Goal: Communication & Community: Answer question/provide support

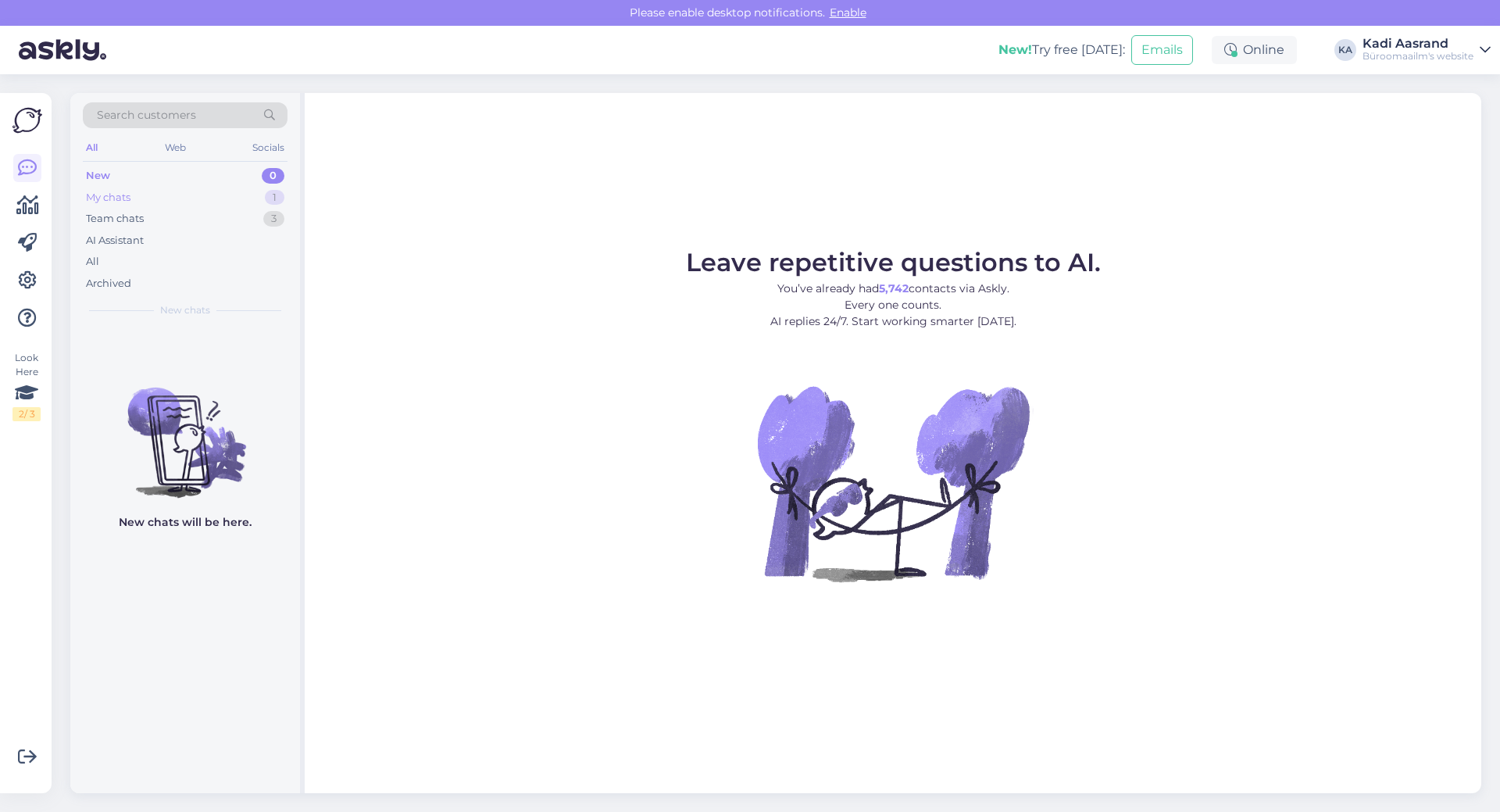
click at [194, 192] on div "My chats 1" at bounding box center [185, 198] width 205 height 22
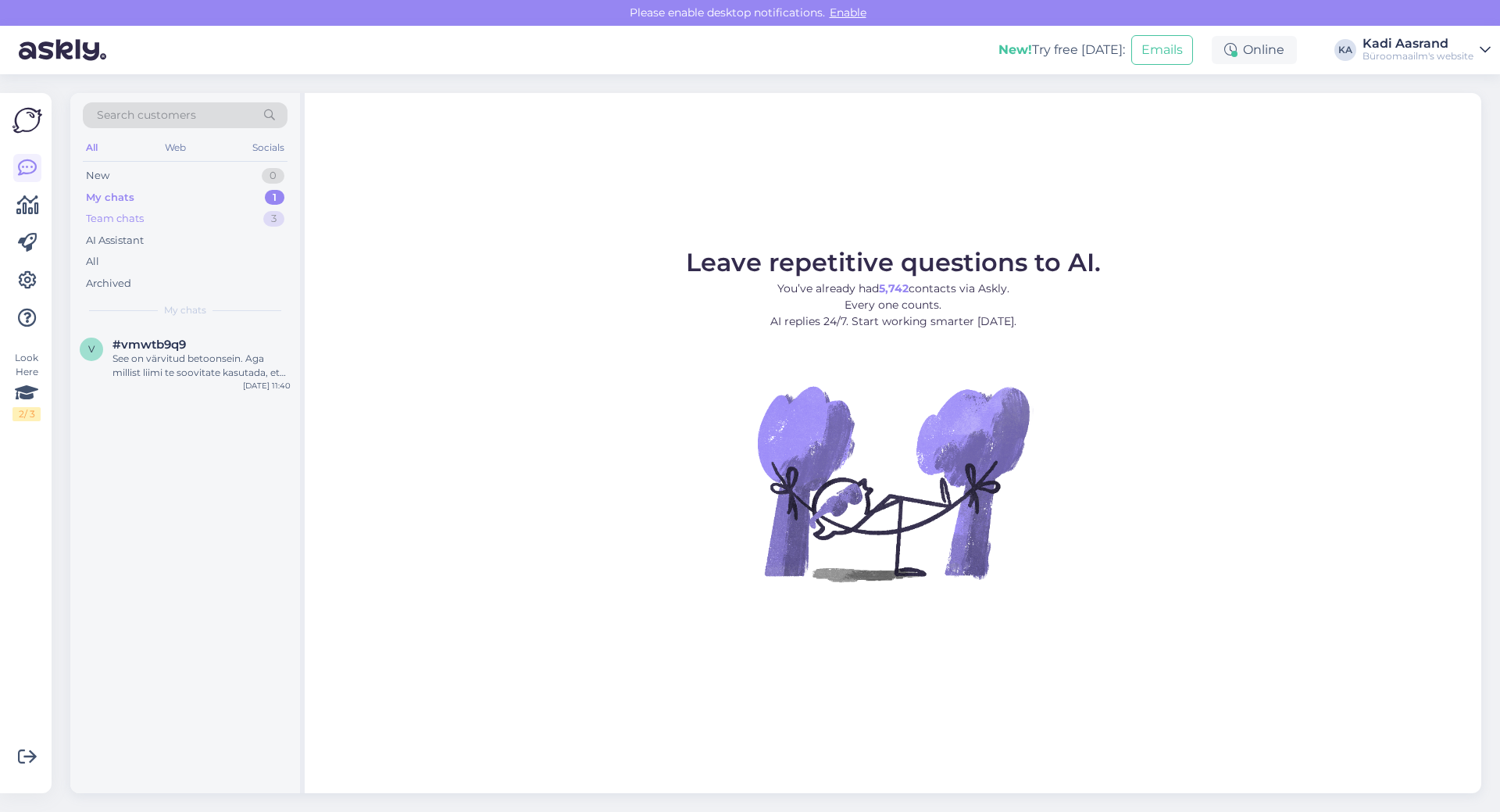
click at [189, 224] on div "Team chats 3" at bounding box center [185, 219] width 205 height 22
click at [215, 374] on div "kuna ma ise tellimusega ei tegele, ei oska täpselt öelda aga nt. Euronicsis on …" at bounding box center [202, 366] width 178 height 28
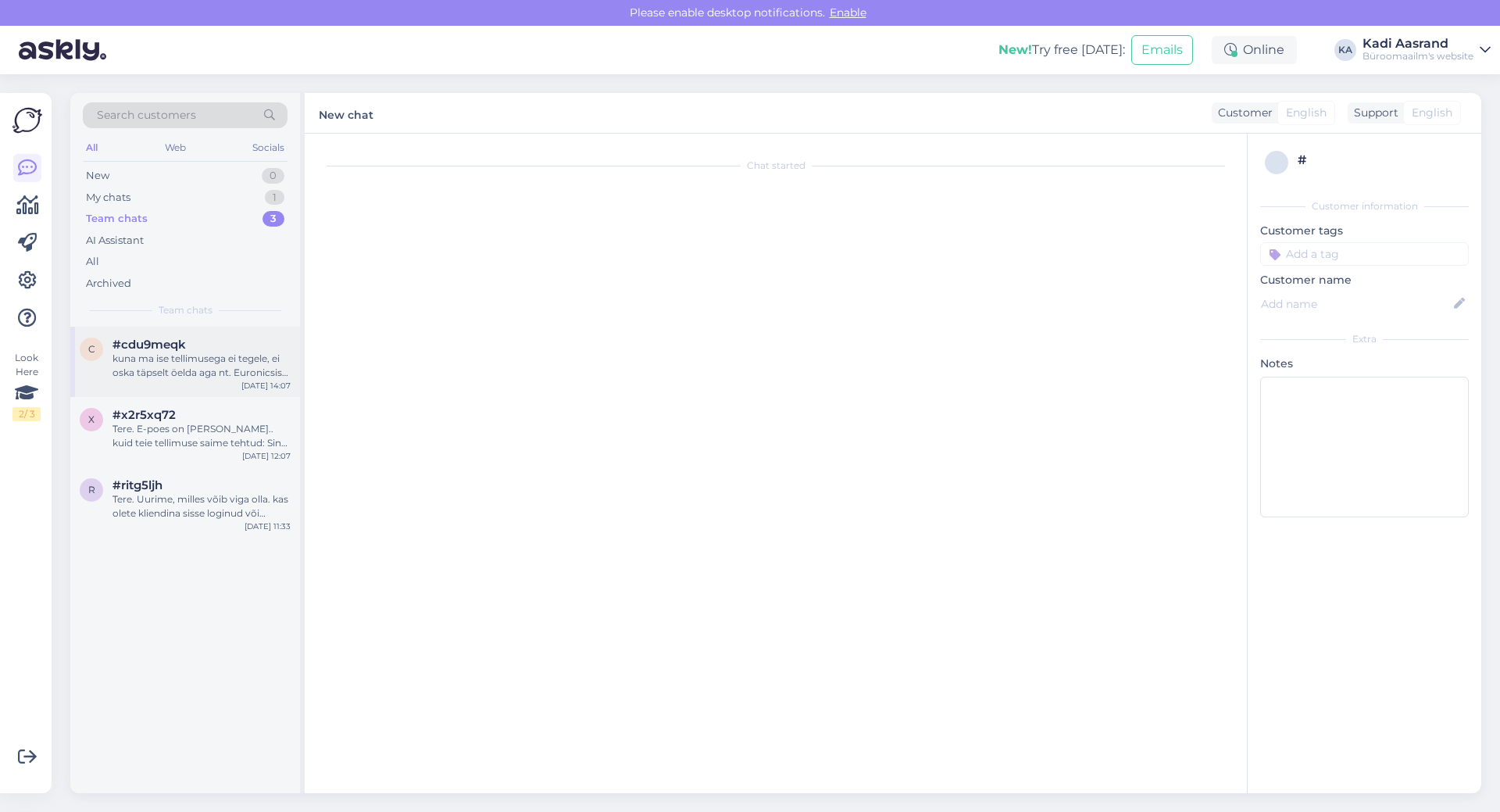
scroll to position [1252, 0]
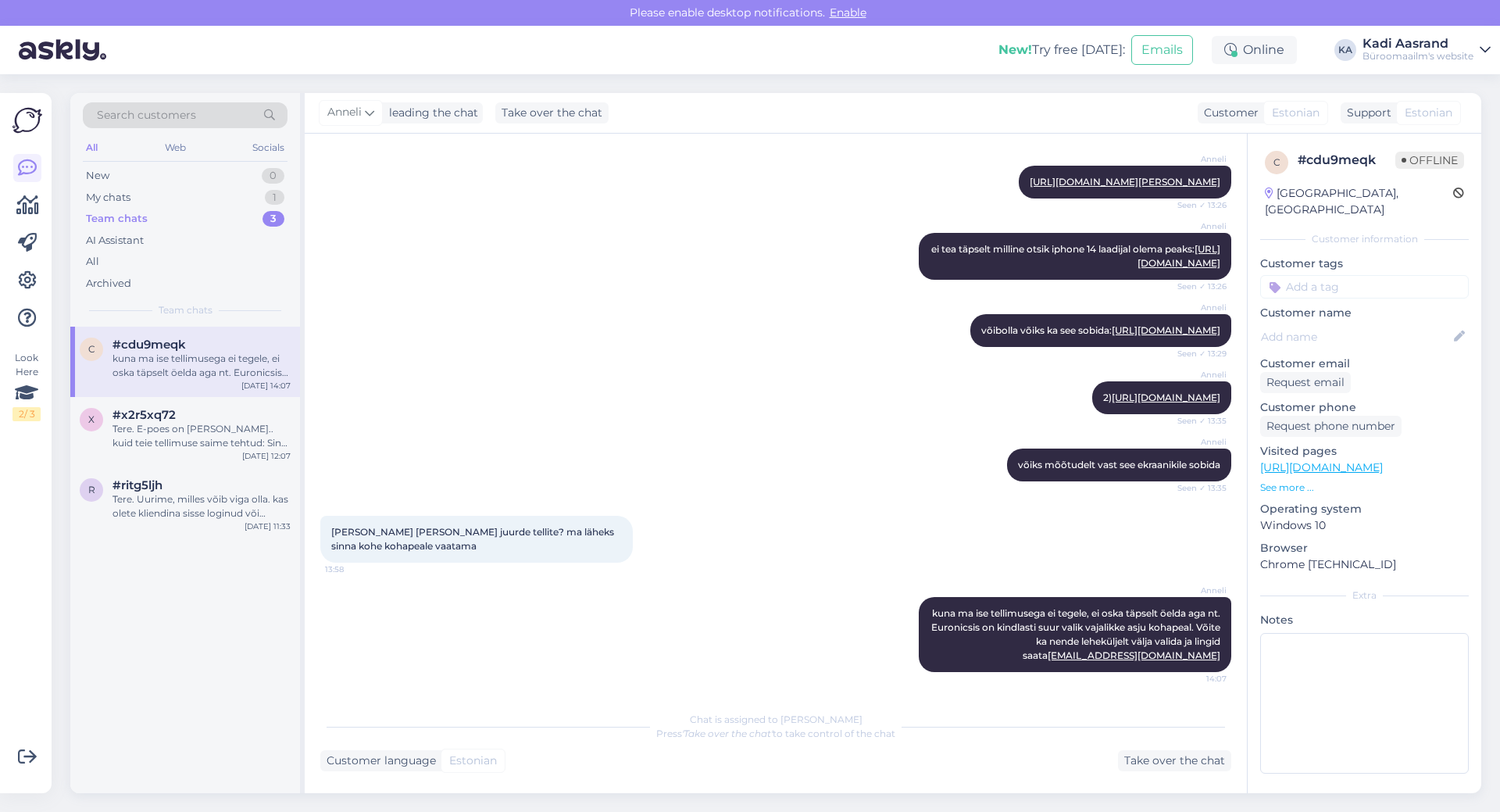
click at [230, 378] on div "kuna ma ise tellimusega ei tegele, ei oska täpselt öelda aga nt. Euronicsis on …" at bounding box center [202, 366] width 178 height 28
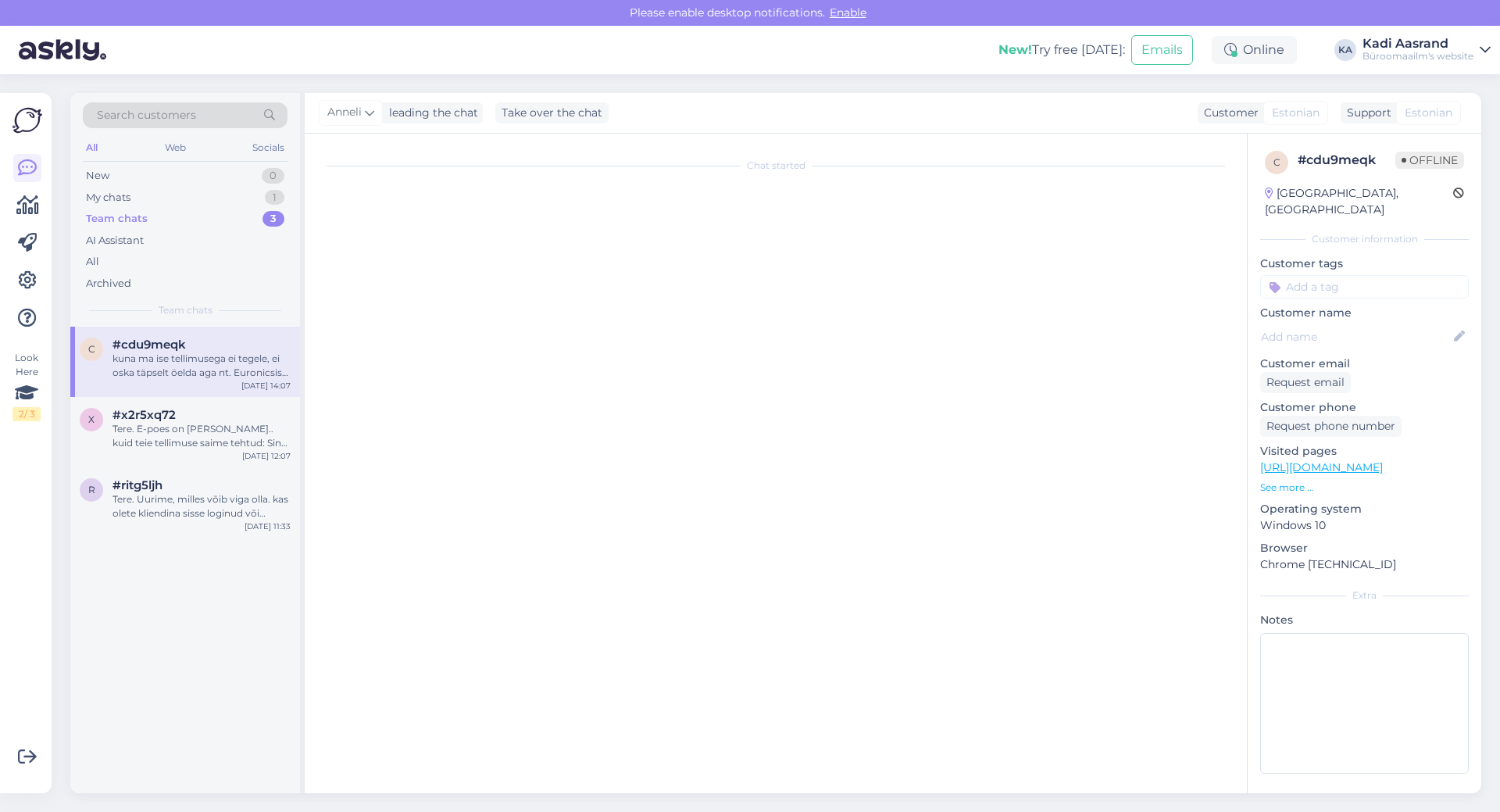
scroll to position [0, 0]
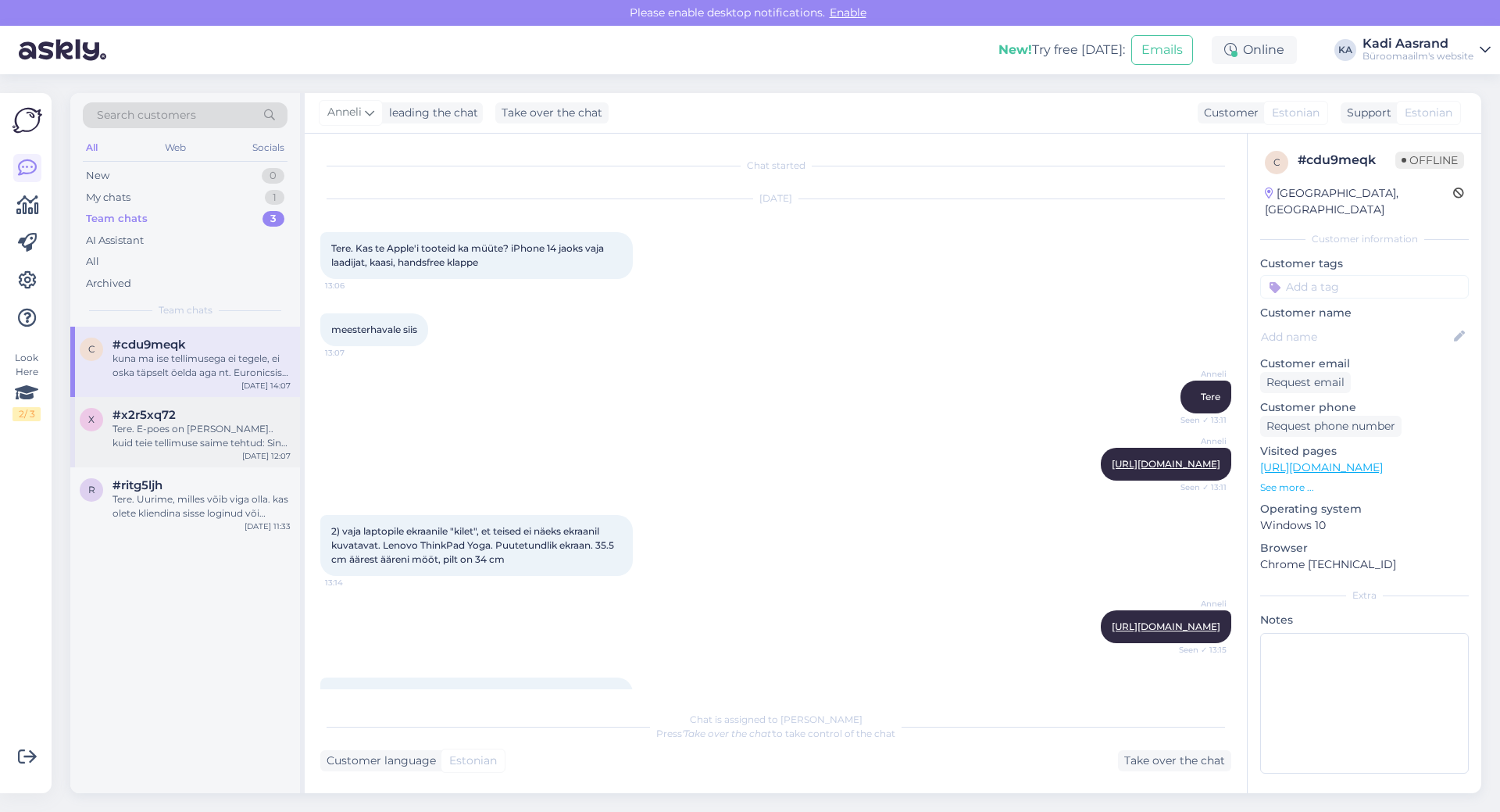
click at [242, 446] on div "Tere. E-poes on [PERSON_NAME].. kuid teie tellimuse saime tehtud: Sinu tellimus…" at bounding box center [202, 435] width 178 height 28
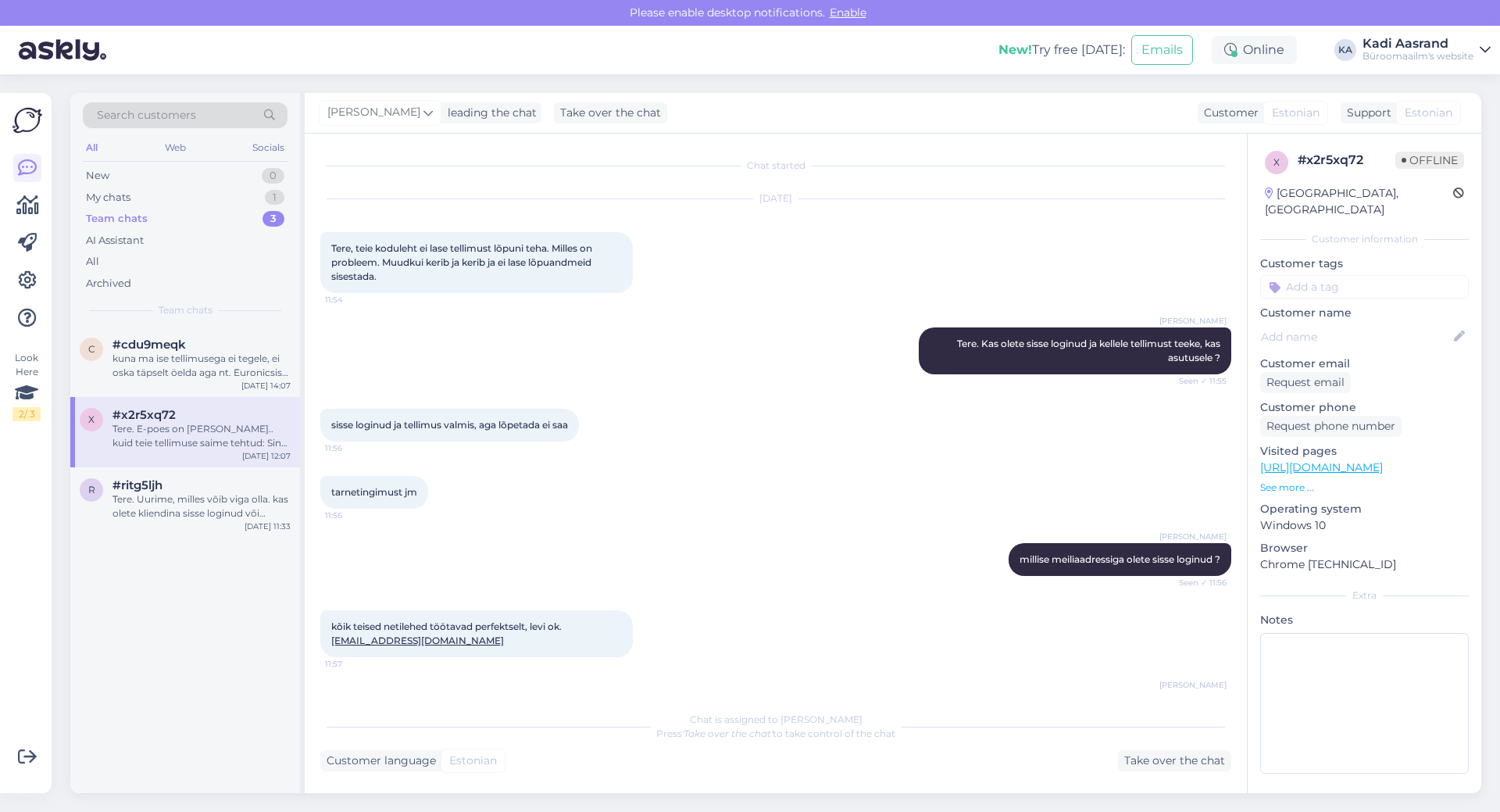
scroll to position [430, 0]
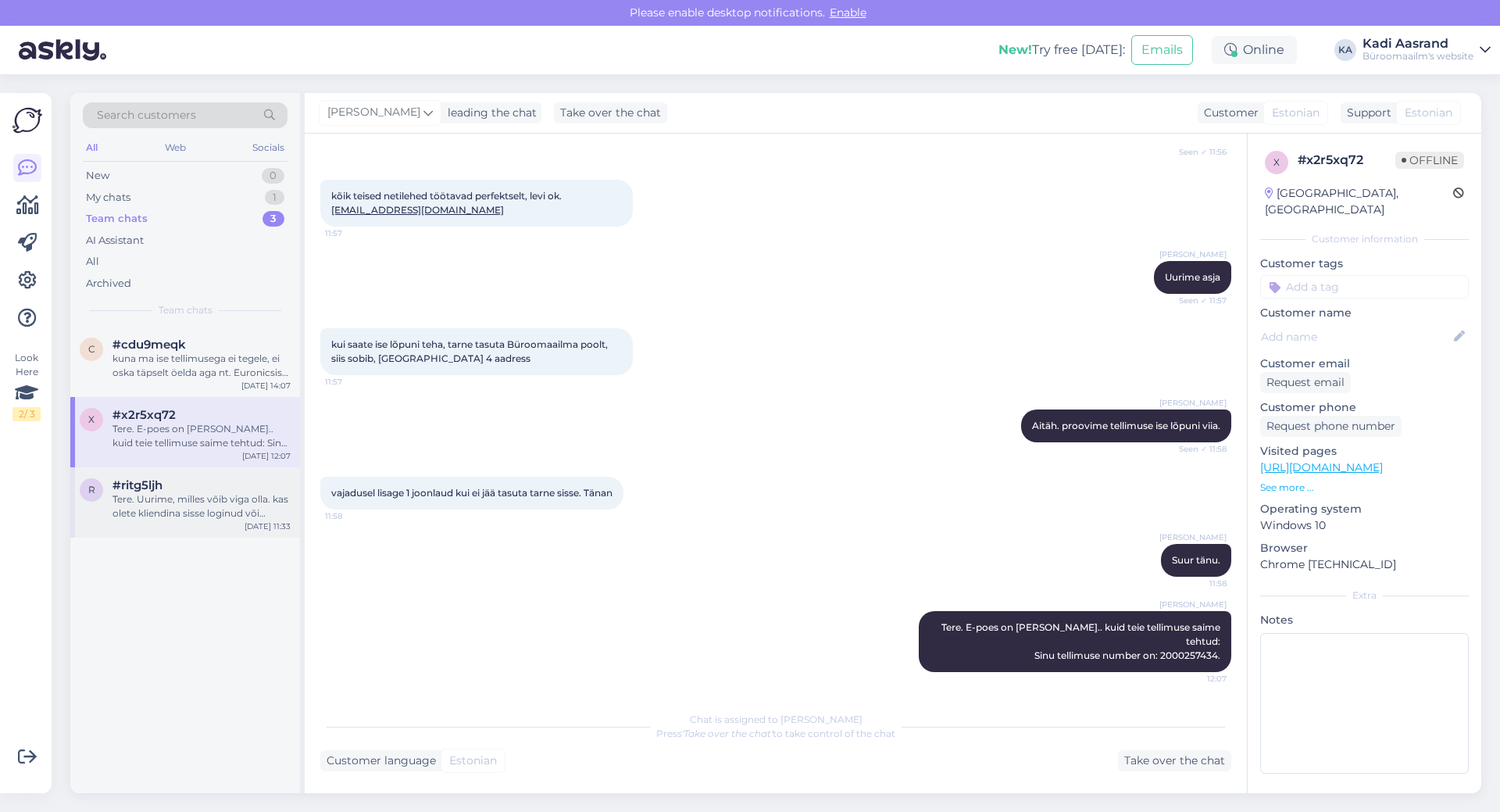
click at [231, 503] on div "Tere. Uurime, milles võib viga olla. kas olete kliendina sisse loginud või küla…" at bounding box center [202, 506] width 178 height 28
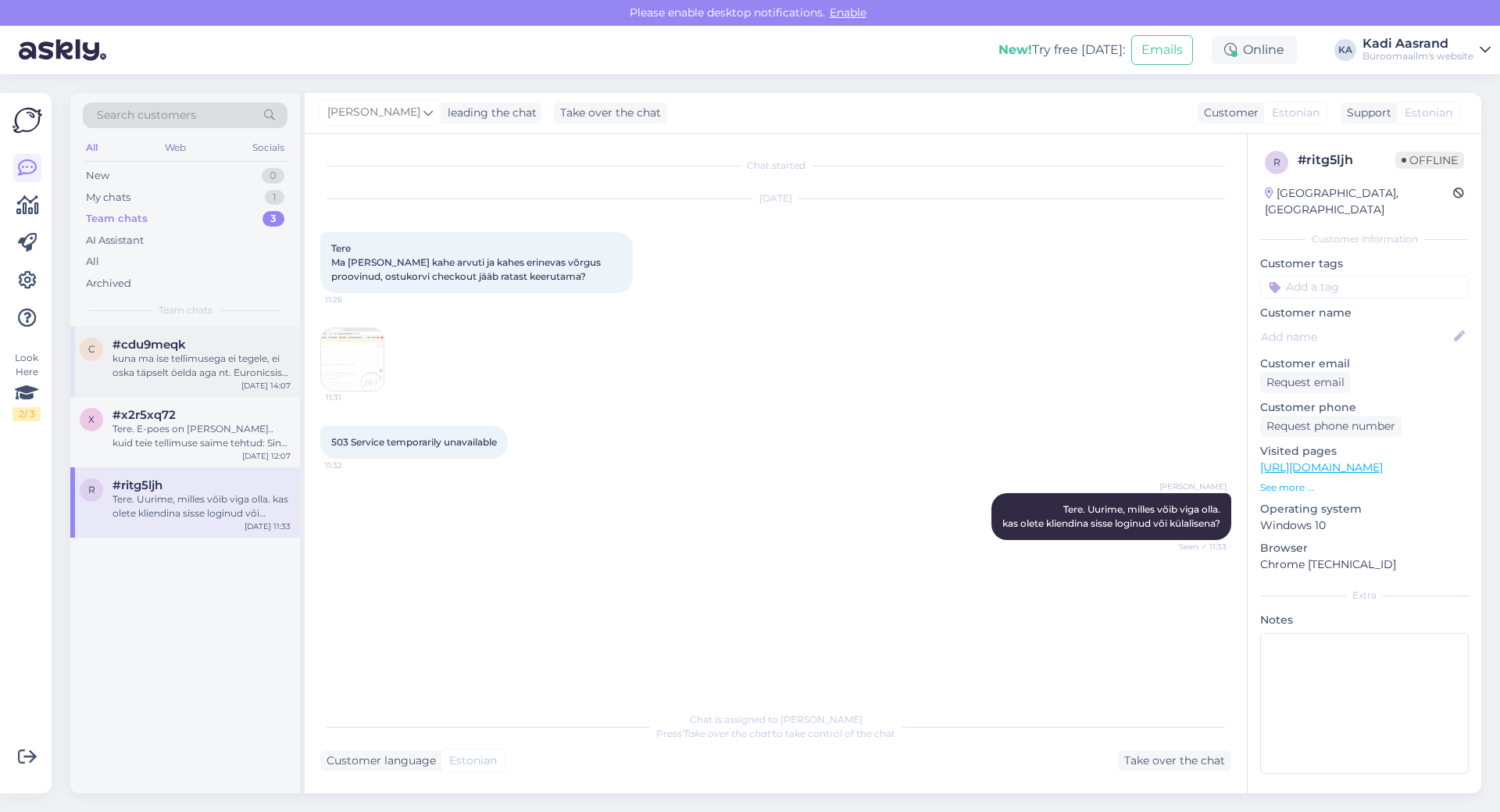
click at [196, 392] on div "c #cdu9meqk kuna ma ise tellimusega ei tegele, ei oska täpselt öelda aga nt. Eu…" at bounding box center [185, 362] width 230 height 70
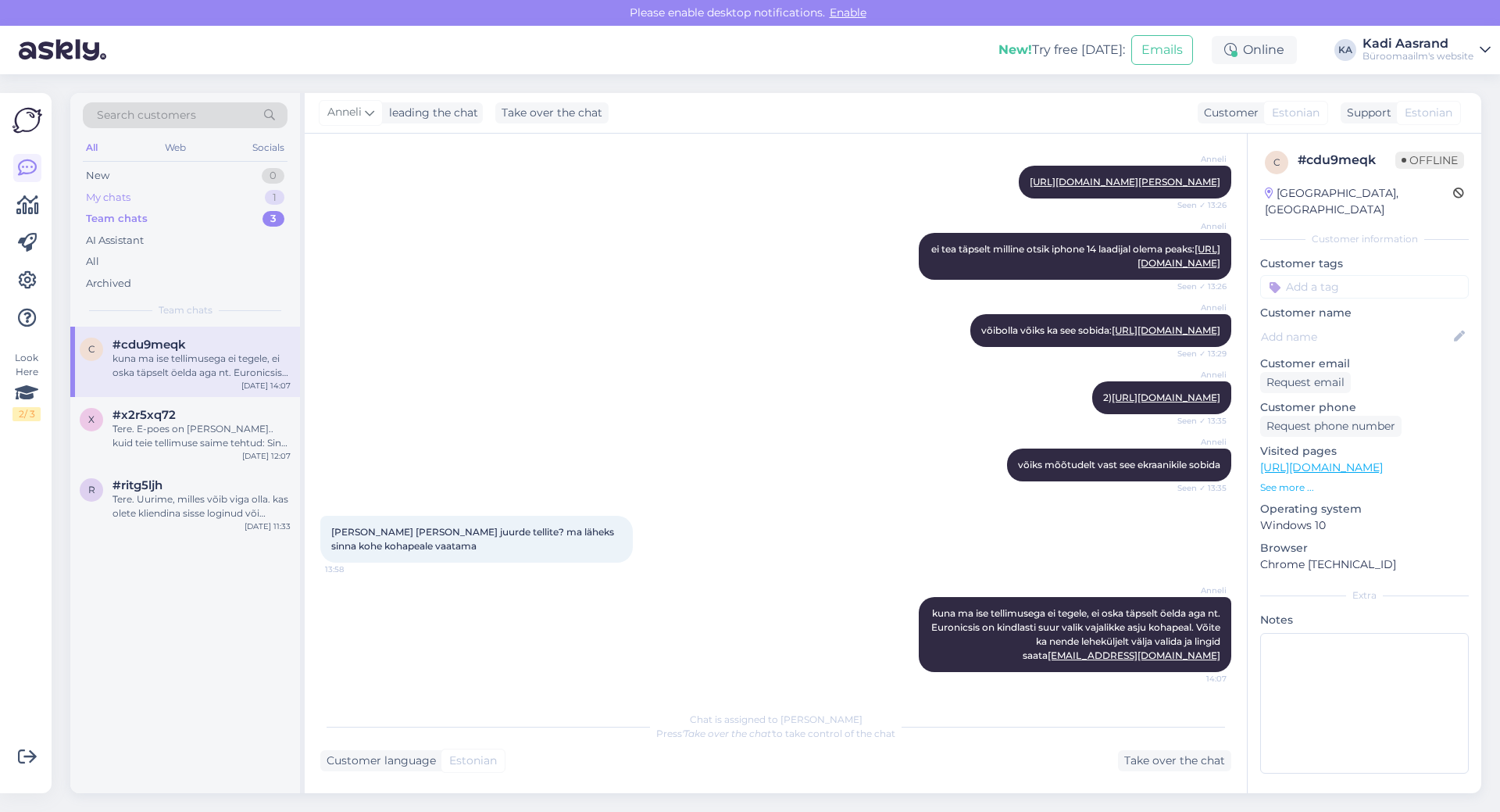
click at [170, 199] on div "My chats 1" at bounding box center [185, 198] width 205 height 22
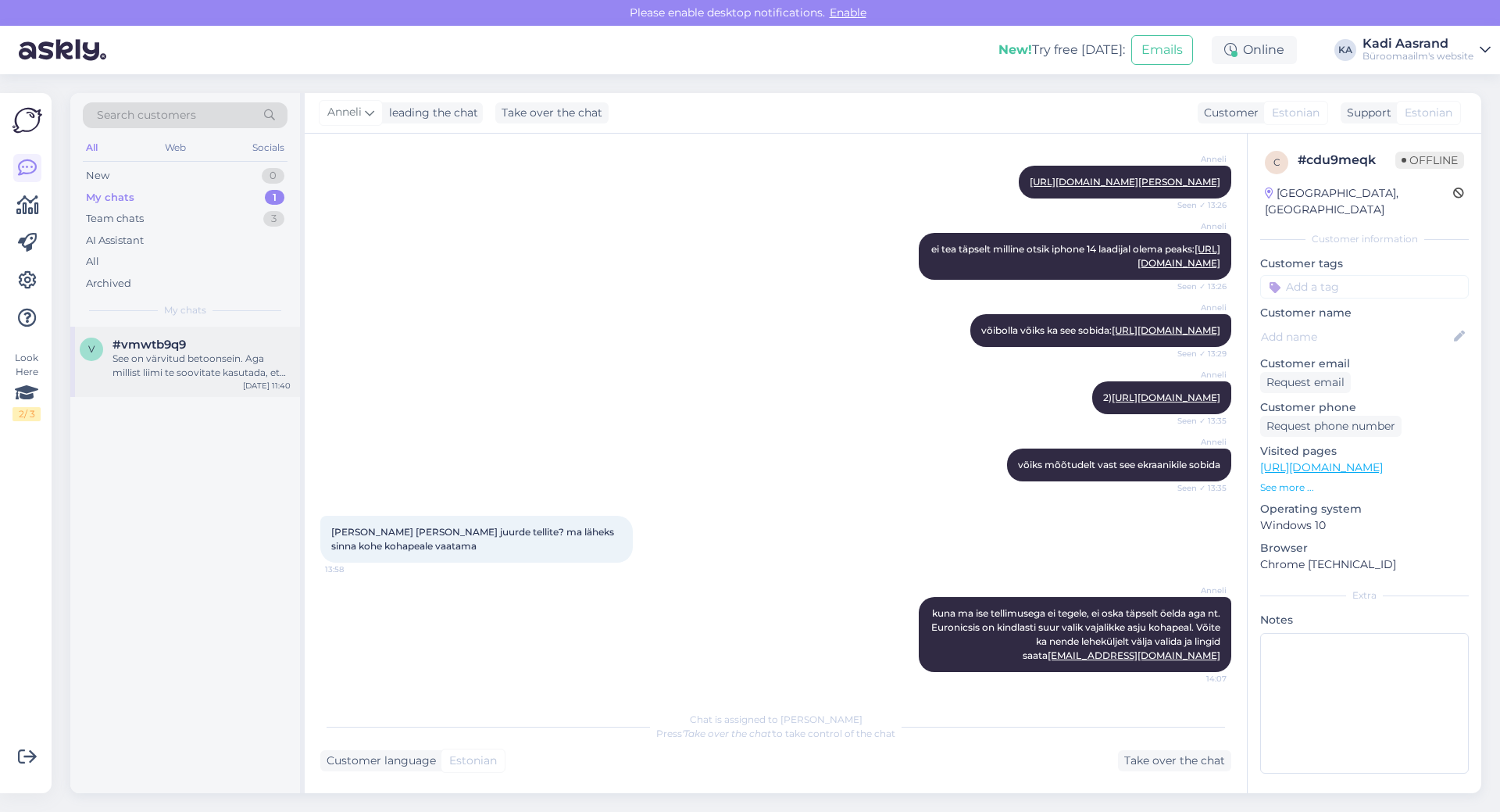
click at [196, 394] on div "v #vmwtb9q9 See on värvitud betoonsein. Aga millist liimi te soovitate kasutada…" at bounding box center [185, 362] width 230 height 70
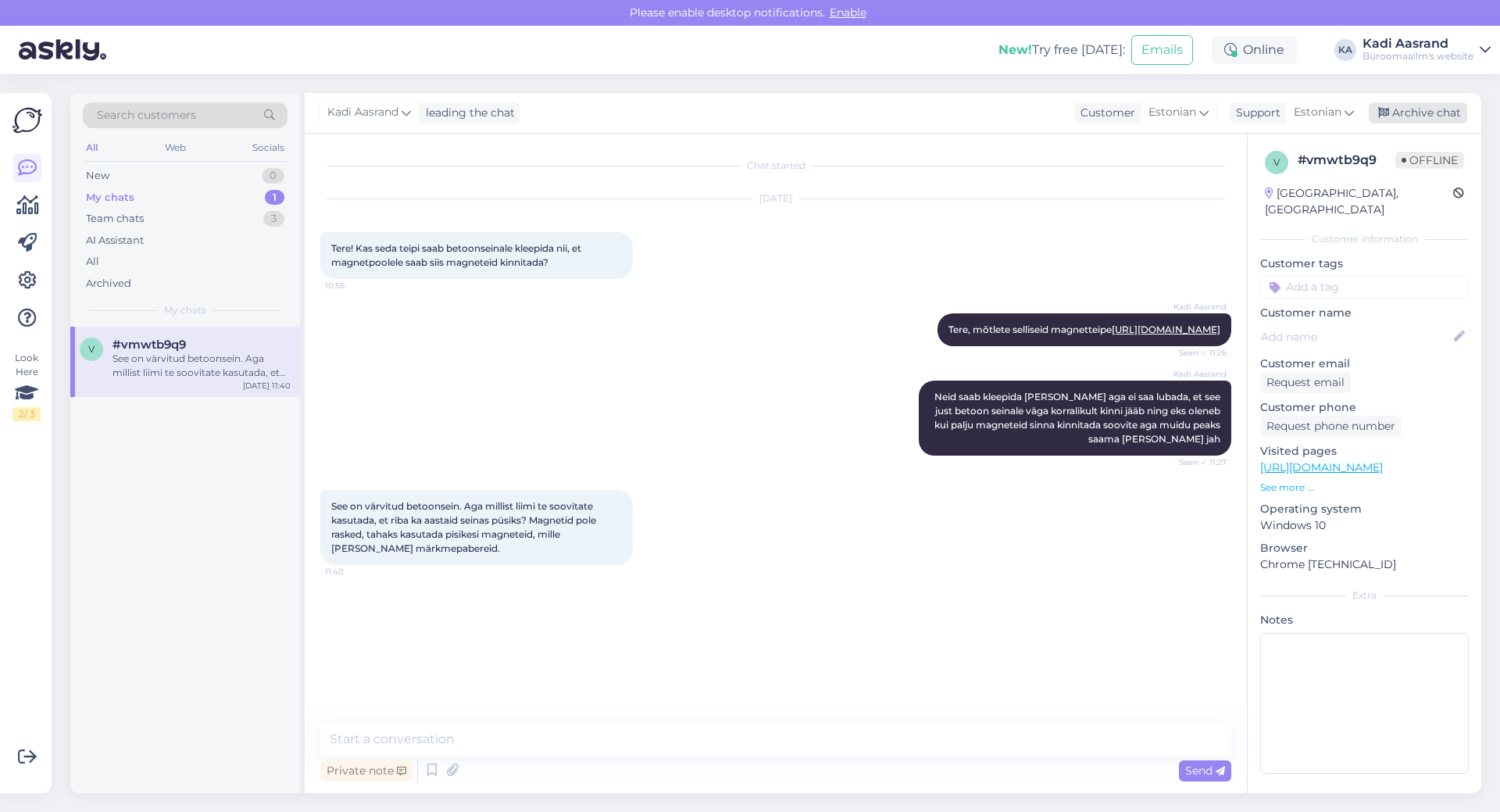
click at [1417, 105] on div "Archive chat" at bounding box center [1418, 112] width 99 height 21
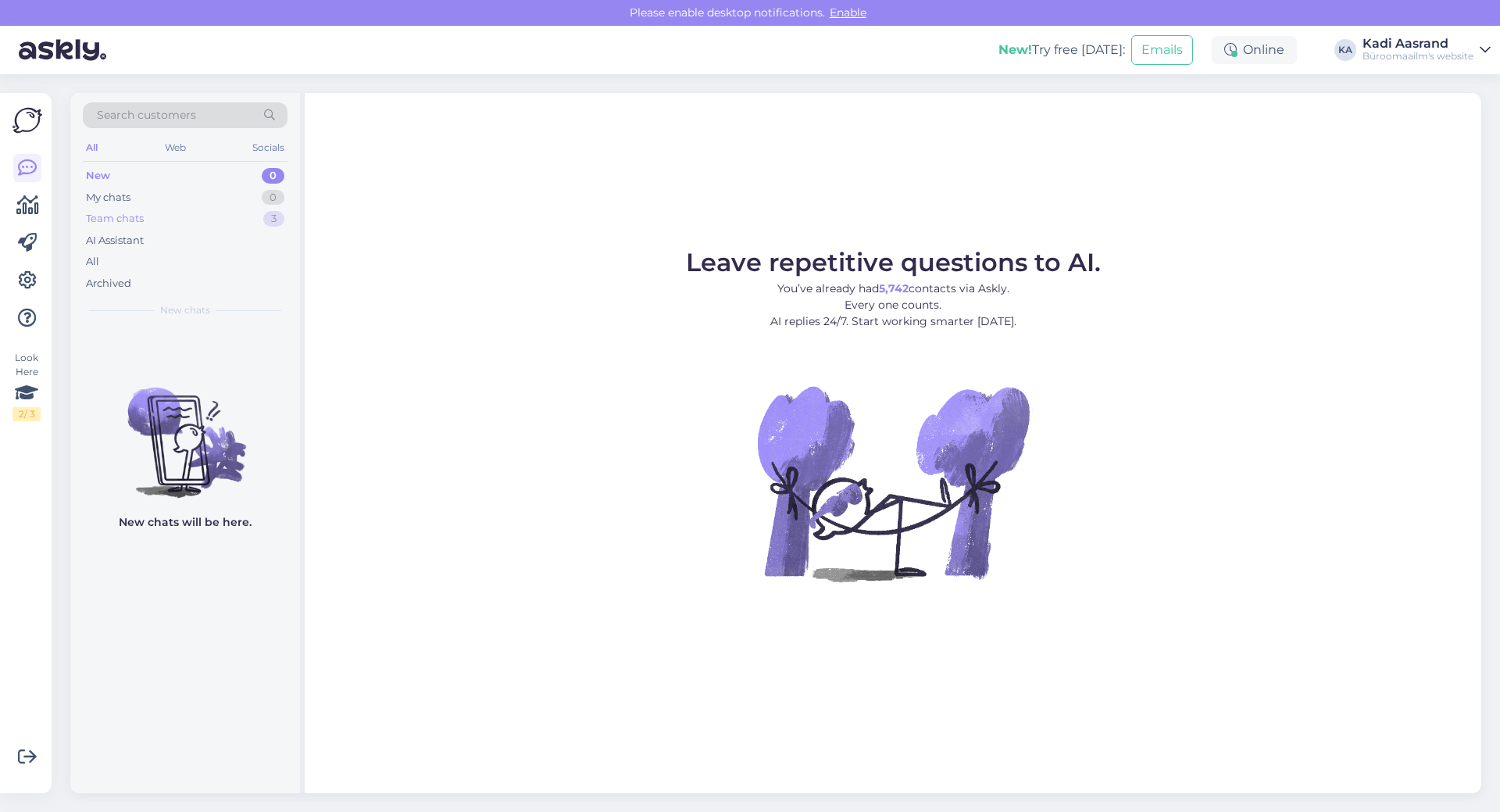
click at [208, 225] on div "Team chats 3" at bounding box center [185, 219] width 205 height 22
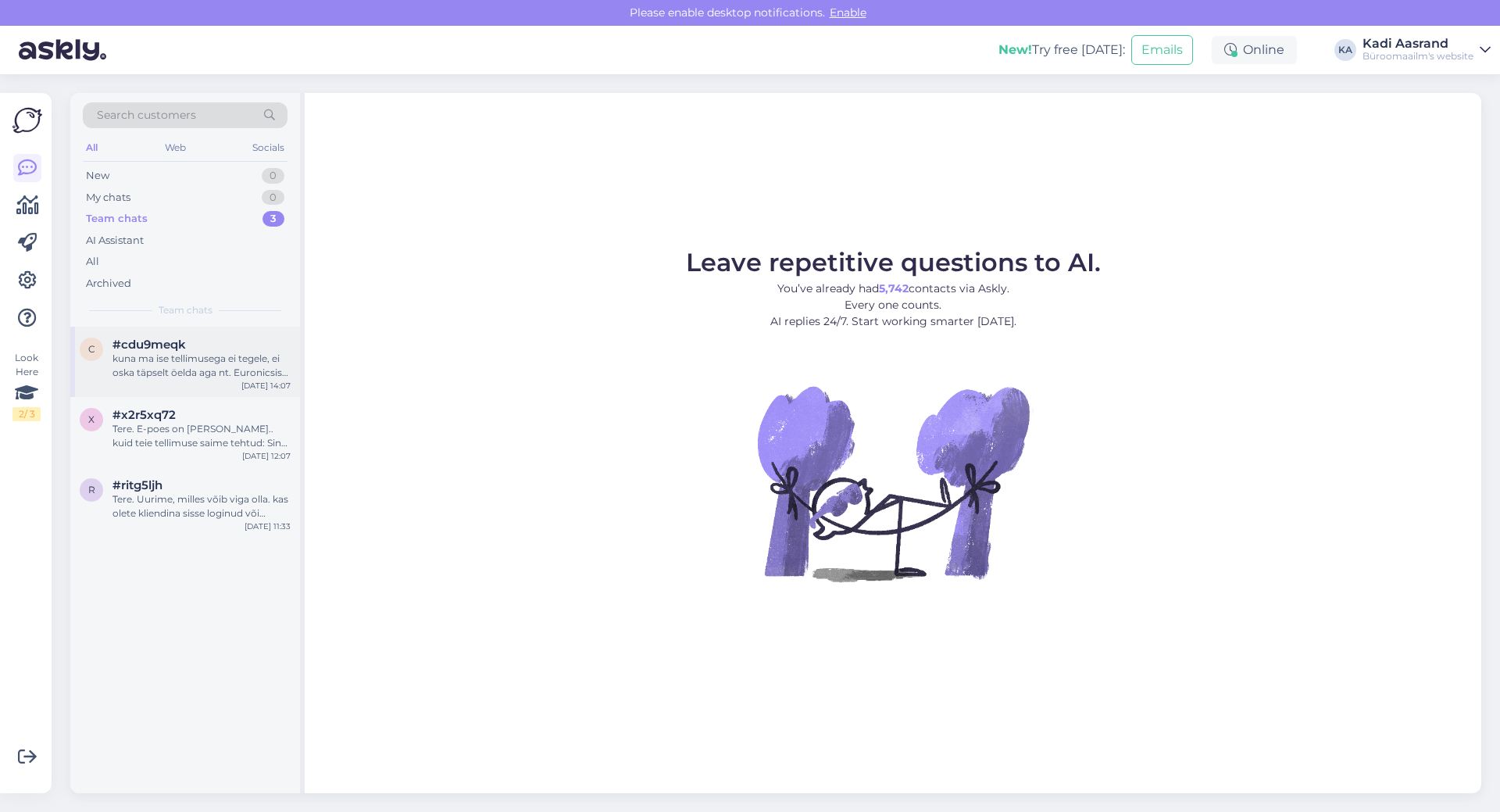
click at [227, 349] on div "#cdu9meqk" at bounding box center [202, 345] width 178 height 14
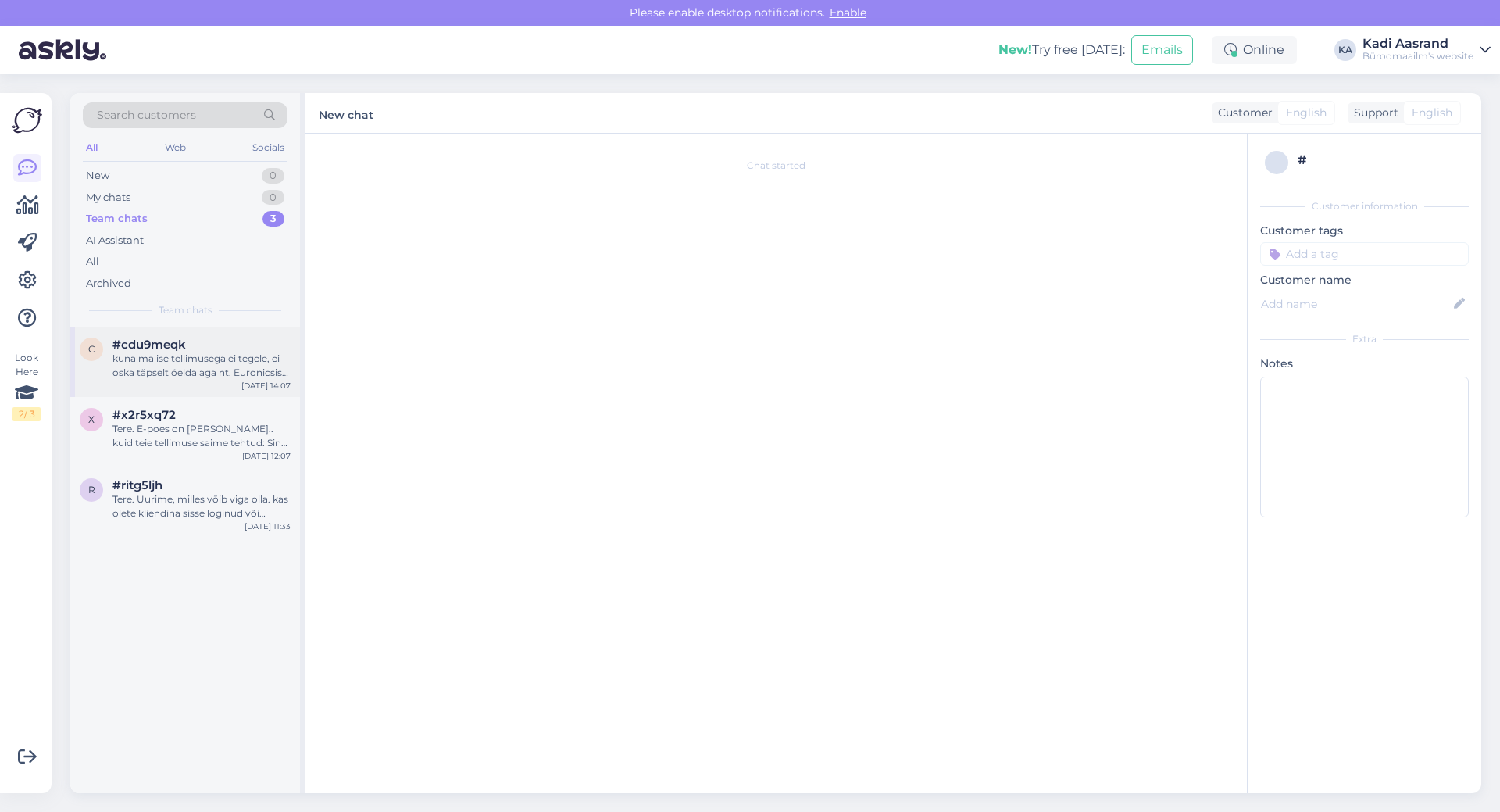
scroll to position [1252, 0]
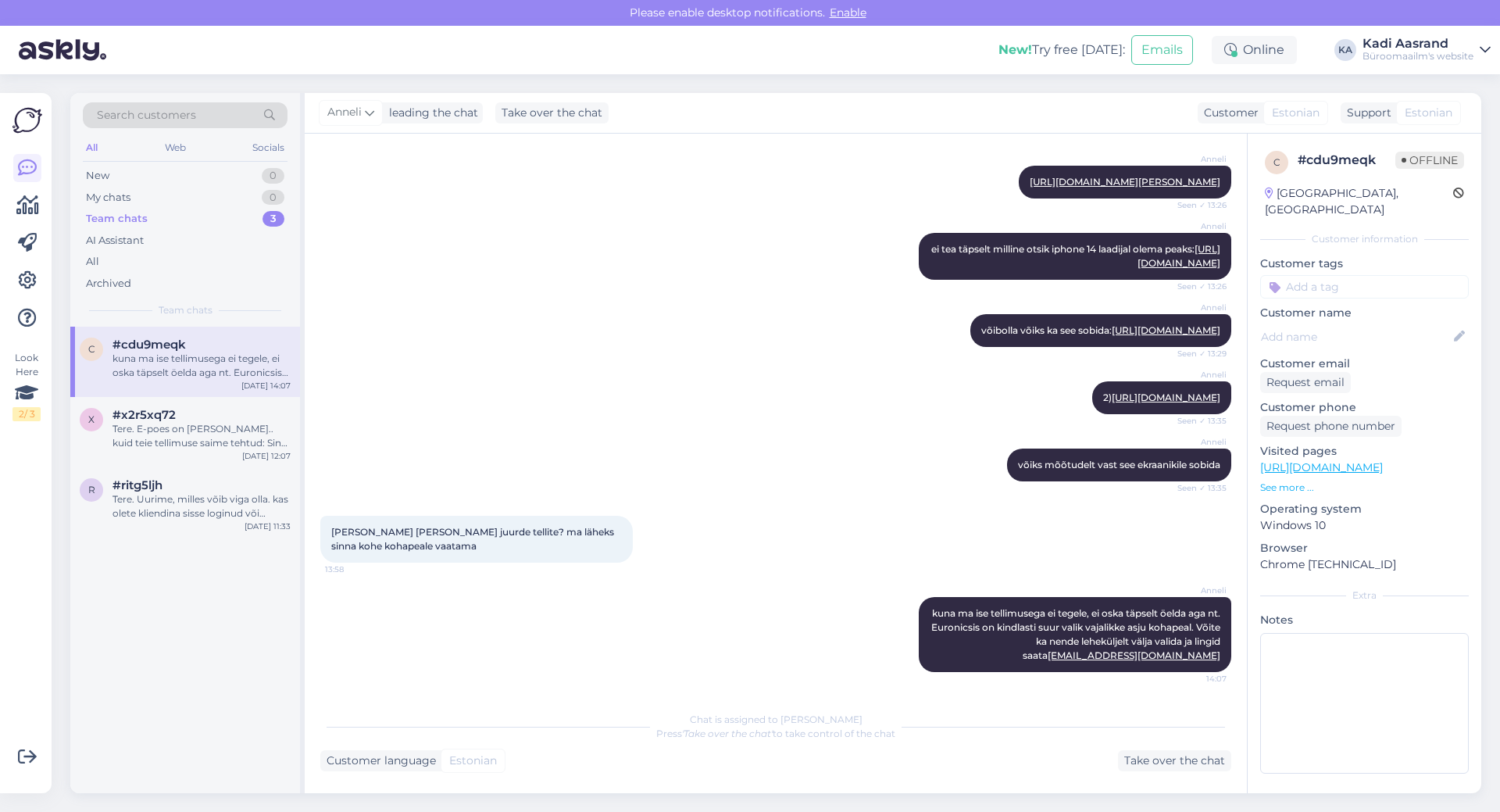
click at [186, 307] on span "Team chats" at bounding box center [186, 310] width 54 height 14
click at [155, 242] on div "AI Assistant" at bounding box center [185, 241] width 205 height 22
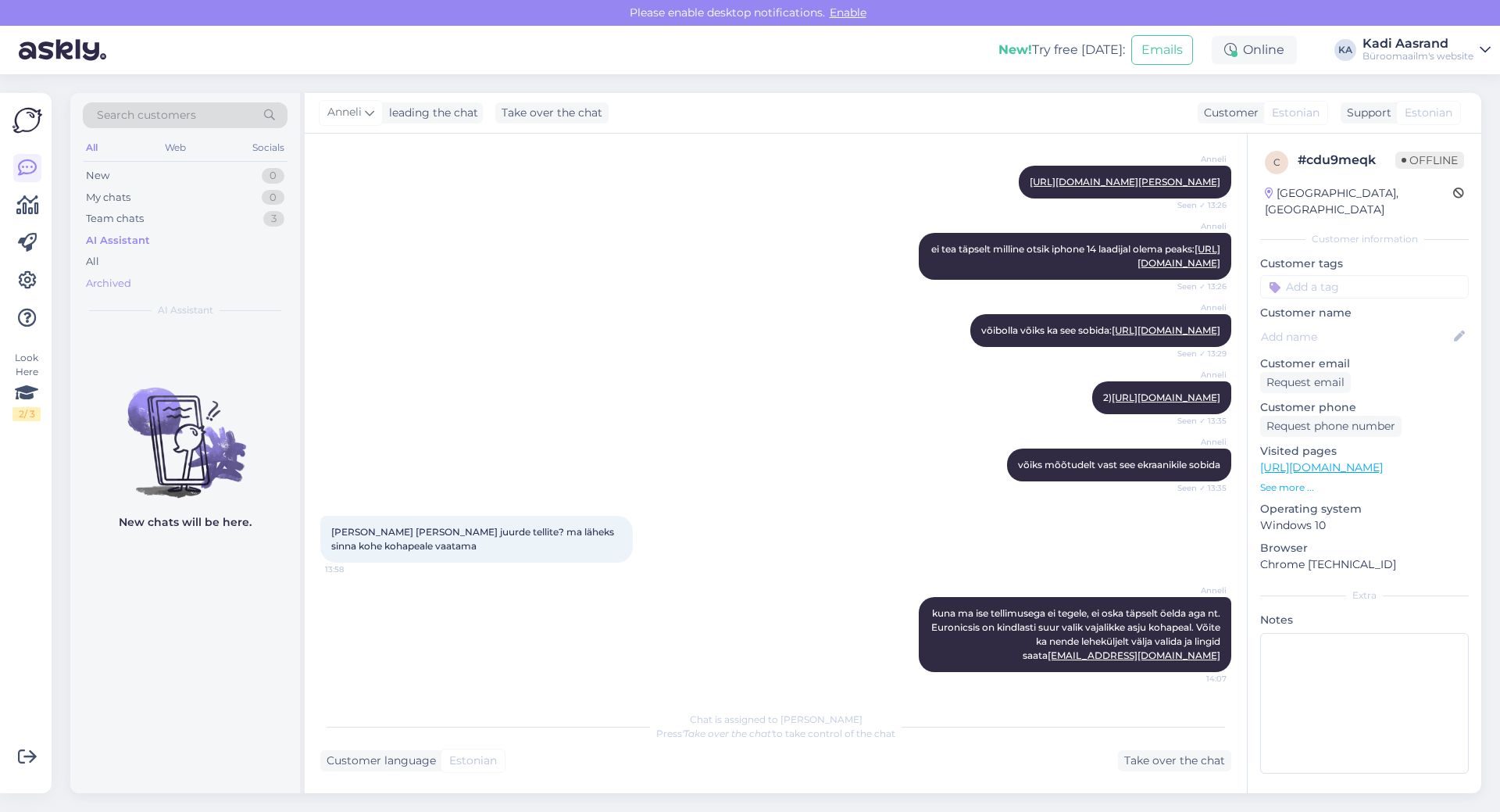
click at [117, 280] on div "Archived" at bounding box center [108, 284] width 45 height 16
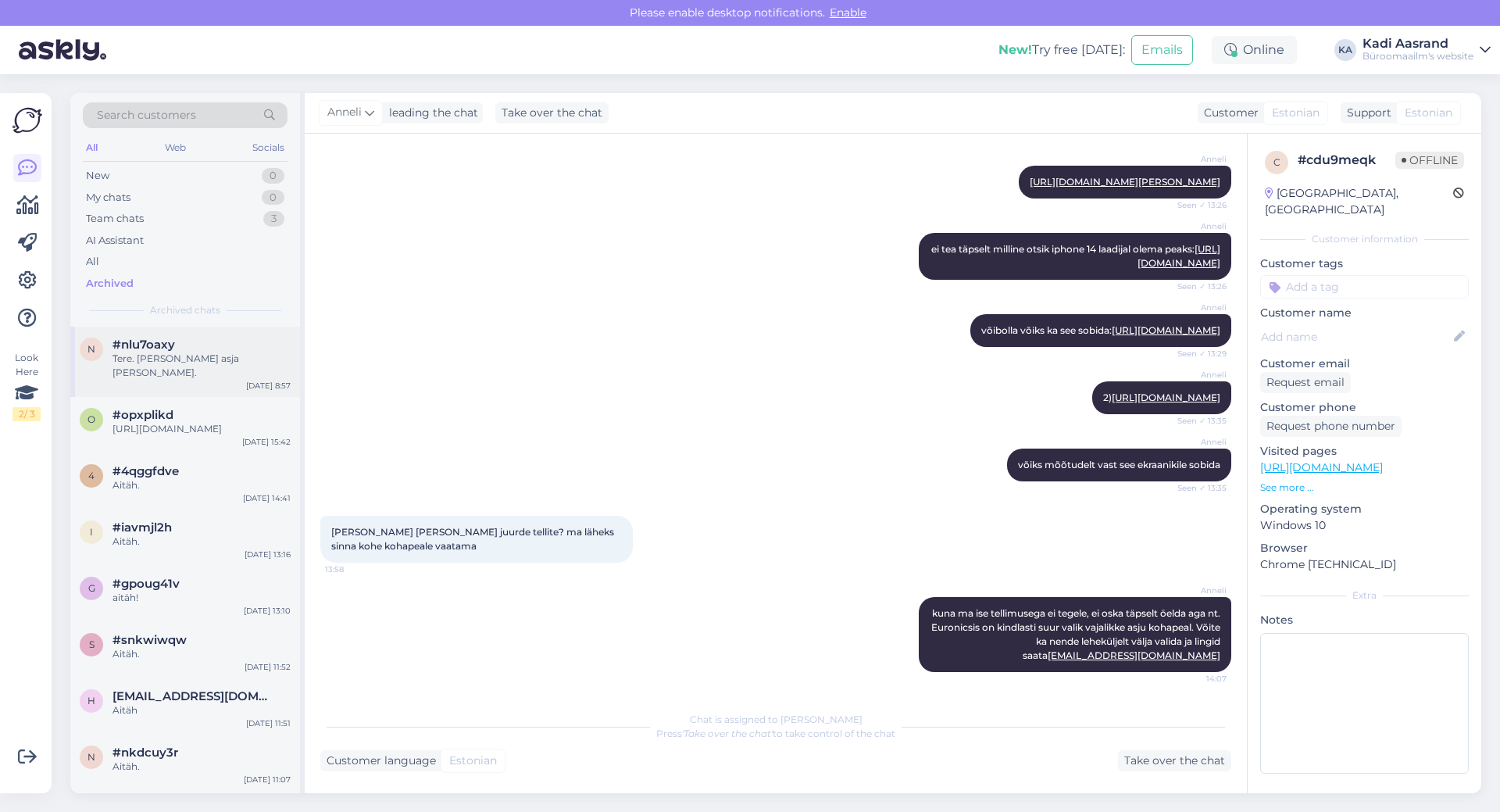
click at [174, 361] on div "Tere. Uurime asja ja anname teada." at bounding box center [202, 366] width 178 height 28
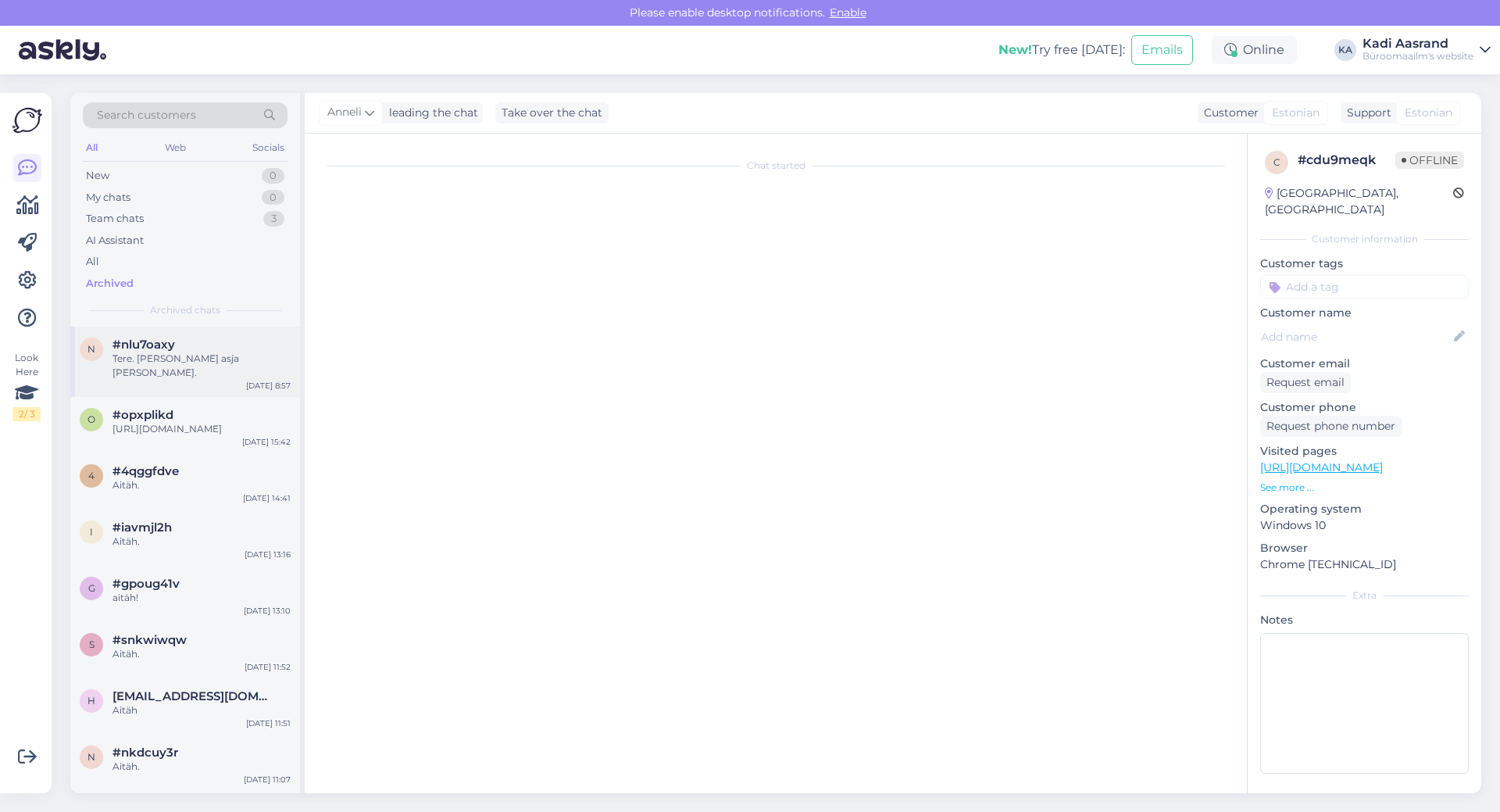
scroll to position [2059, 0]
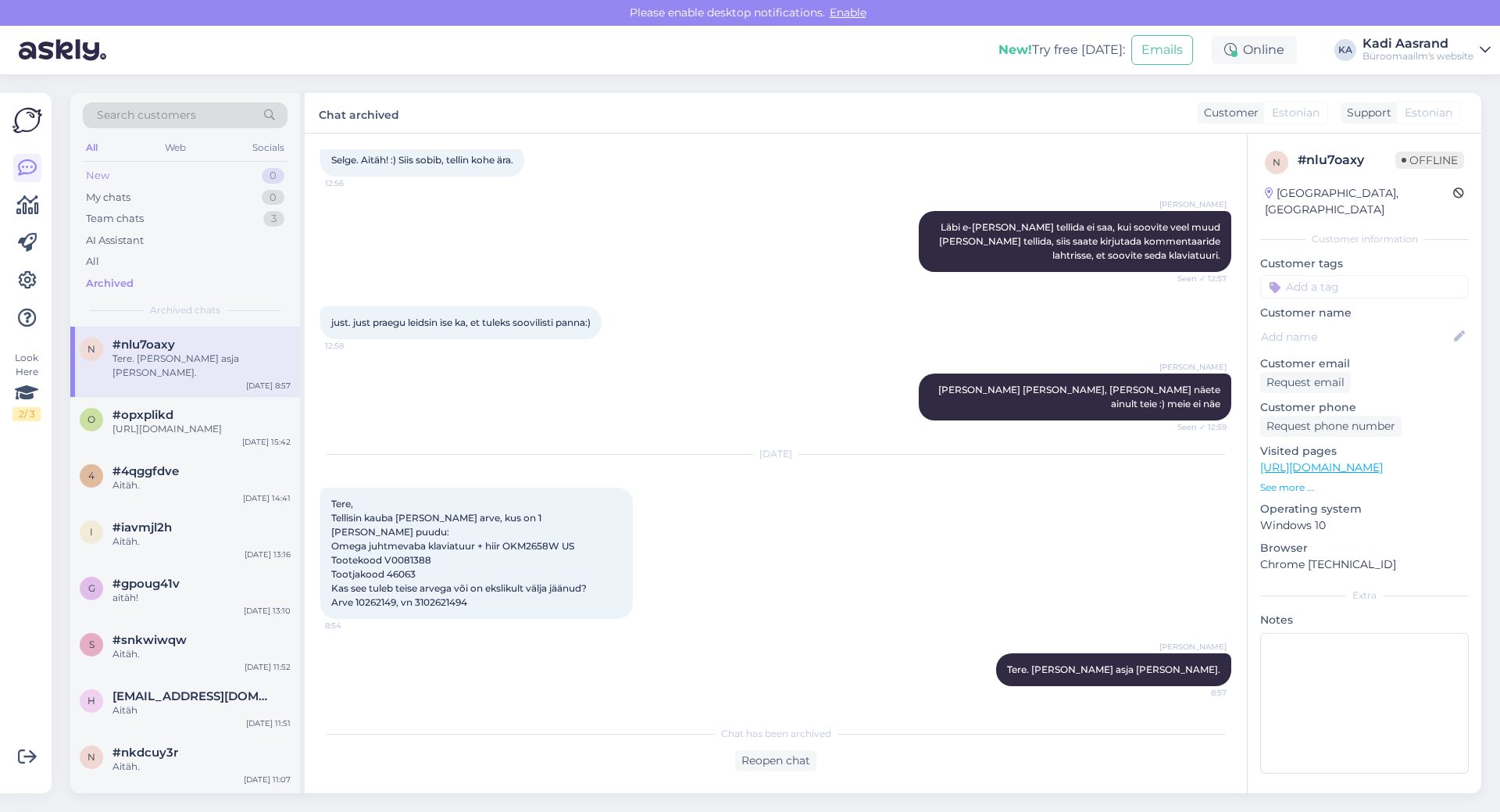
click at [106, 173] on div "New" at bounding box center [97, 176] width 23 height 16
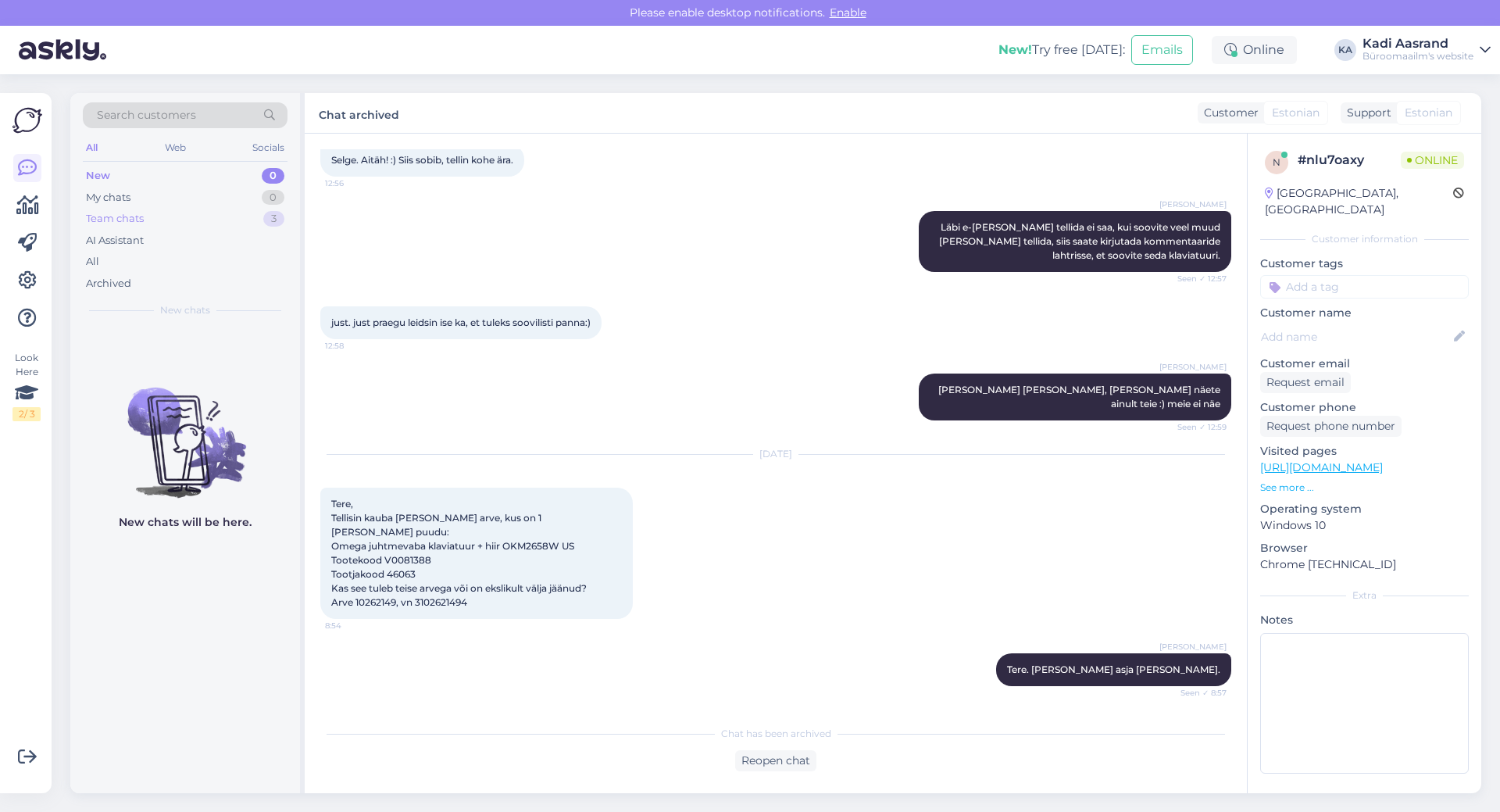
click at [188, 221] on div "Team chats 3" at bounding box center [185, 219] width 205 height 22
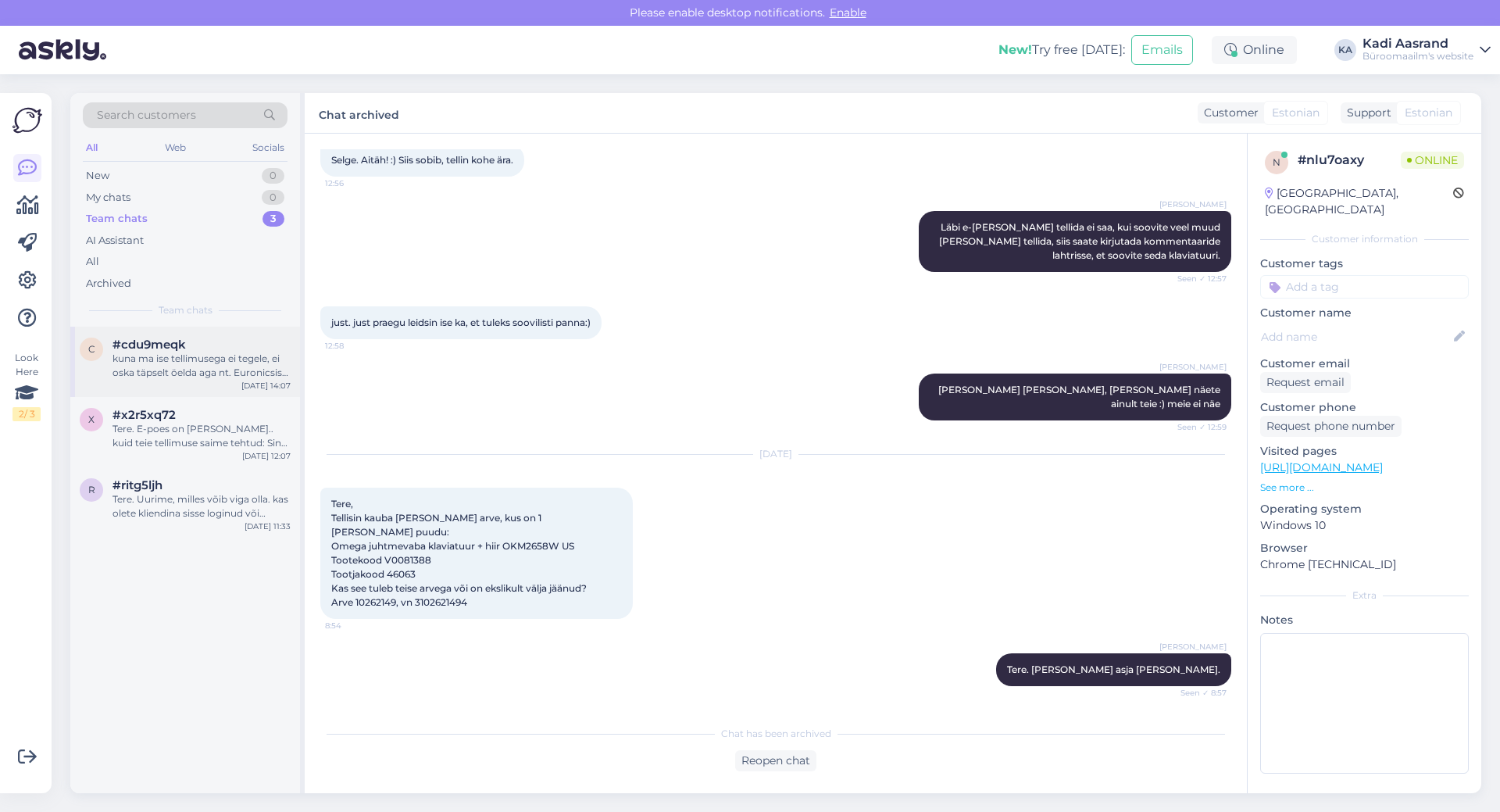
click at [199, 356] on div "kuna ma ise tellimusega ei tegele, ei oska täpselt öelda aga nt. Euronicsis on …" at bounding box center [202, 366] width 178 height 28
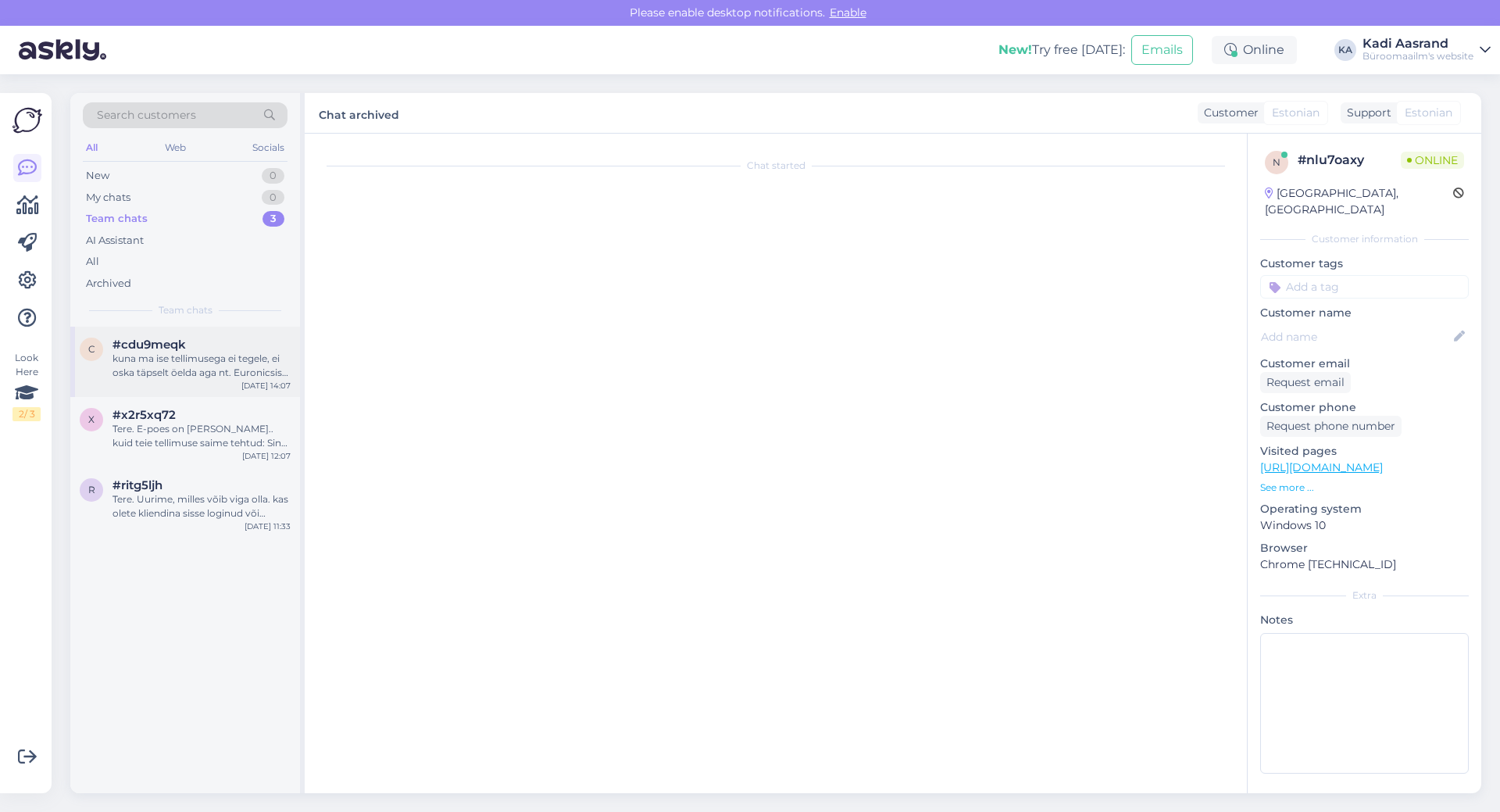
scroll to position [1252, 0]
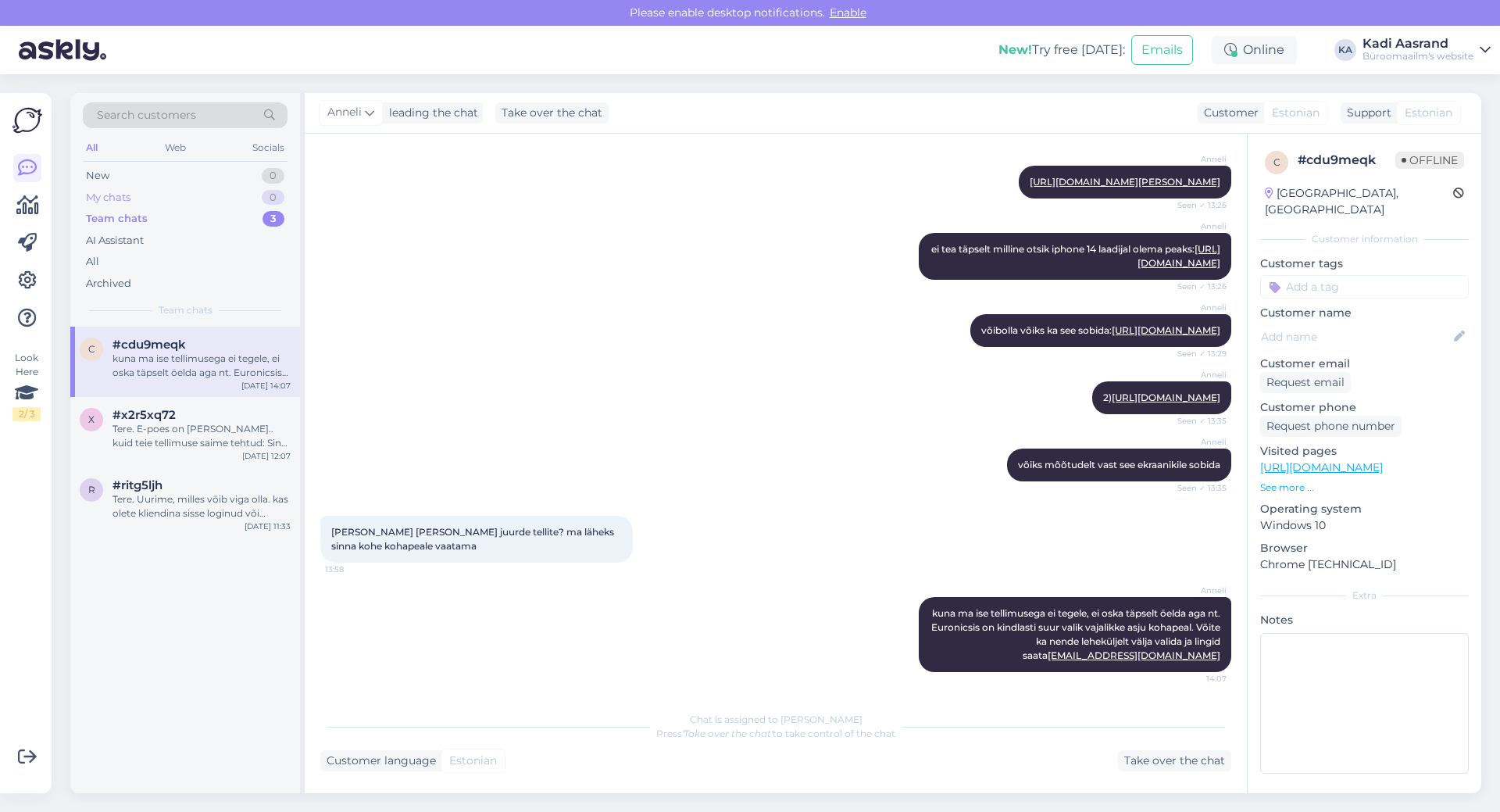
click at [193, 192] on div "My chats 0" at bounding box center [185, 198] width 205 height 22
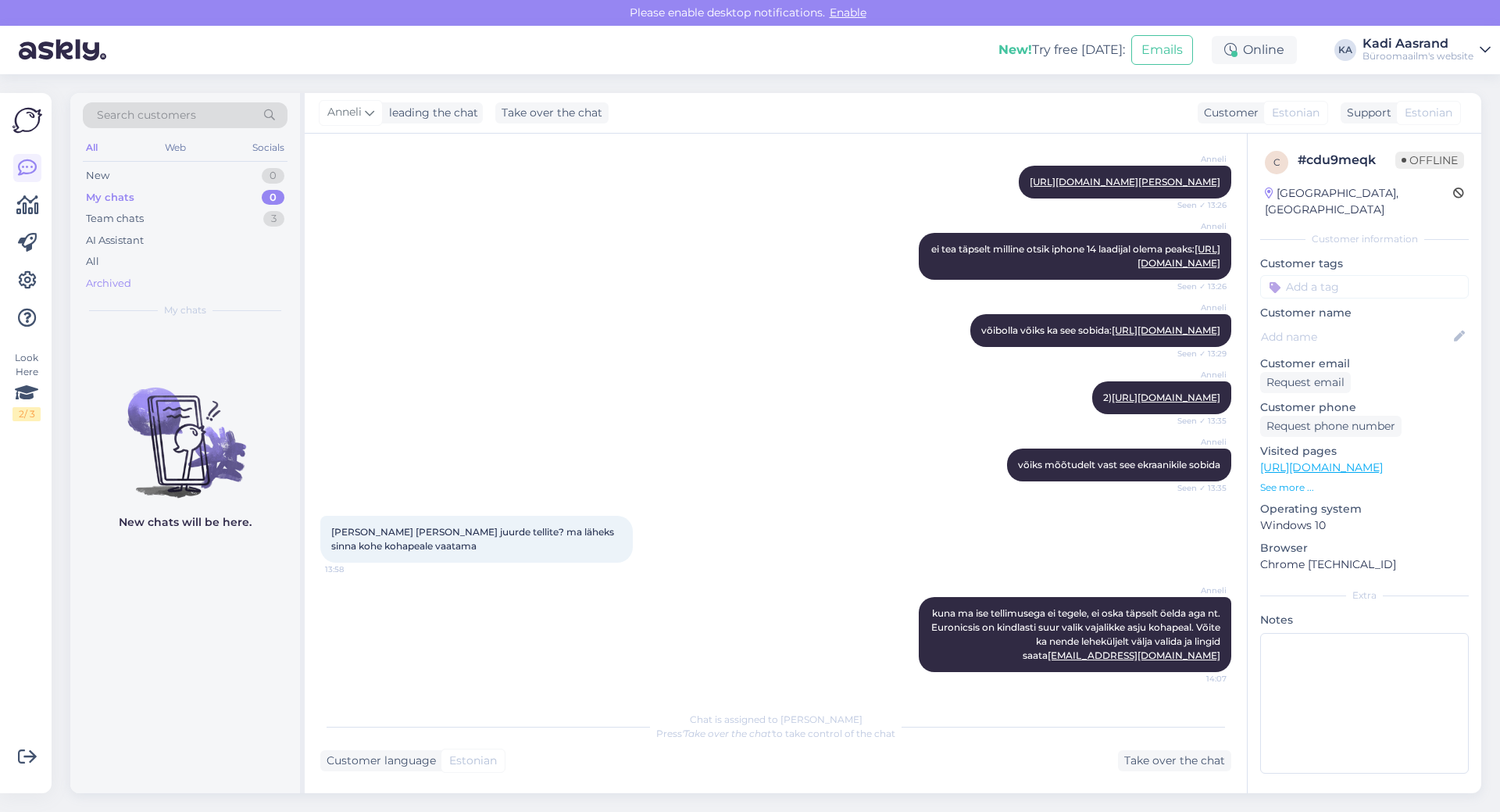
click at [121, 278] on div "Archived" at bounding box center [108, 284] width 45 height 16
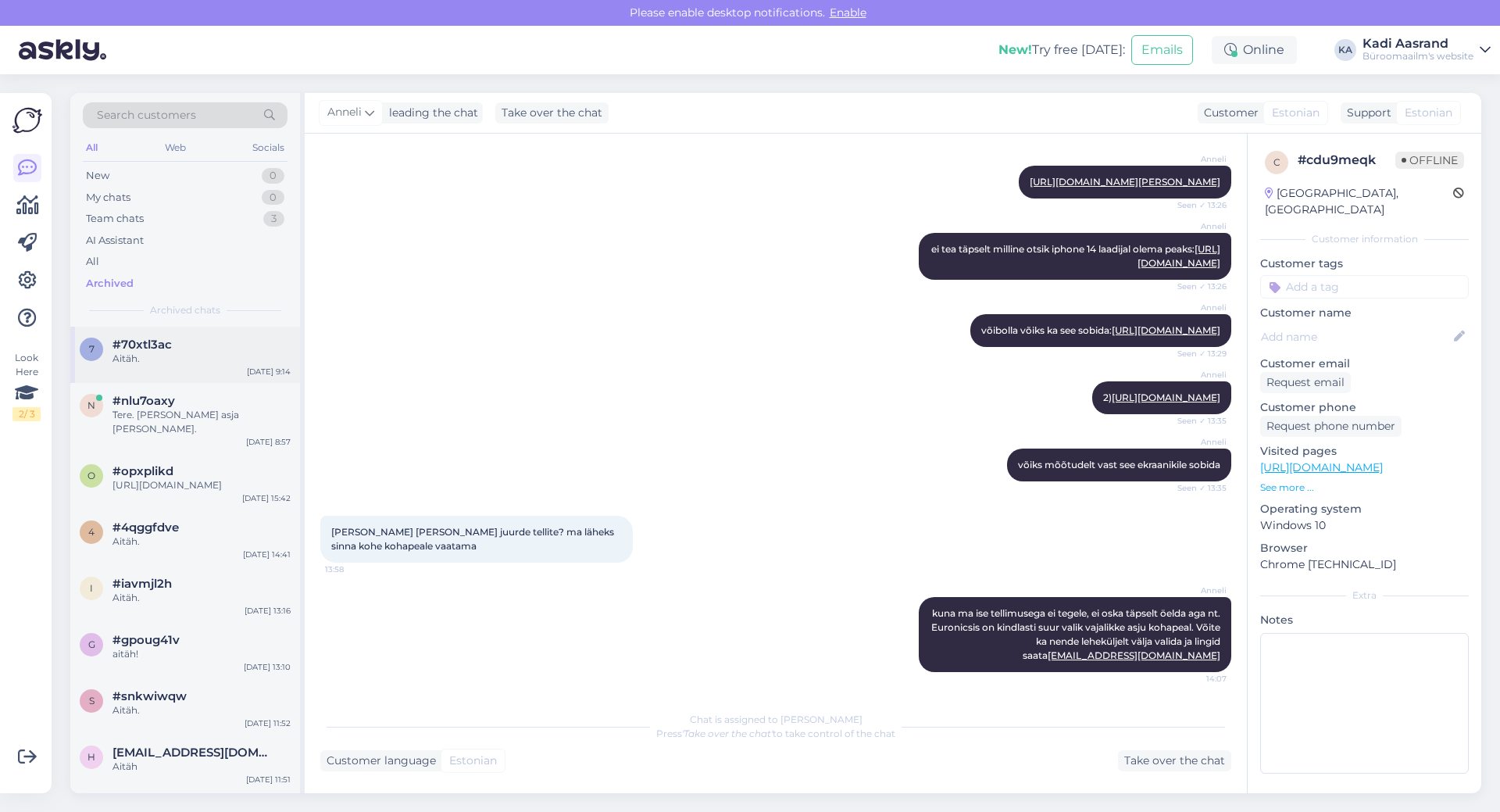
click at [198, 357] on div "Aitäh." at bounding box center [202, 359] width 178 height 14
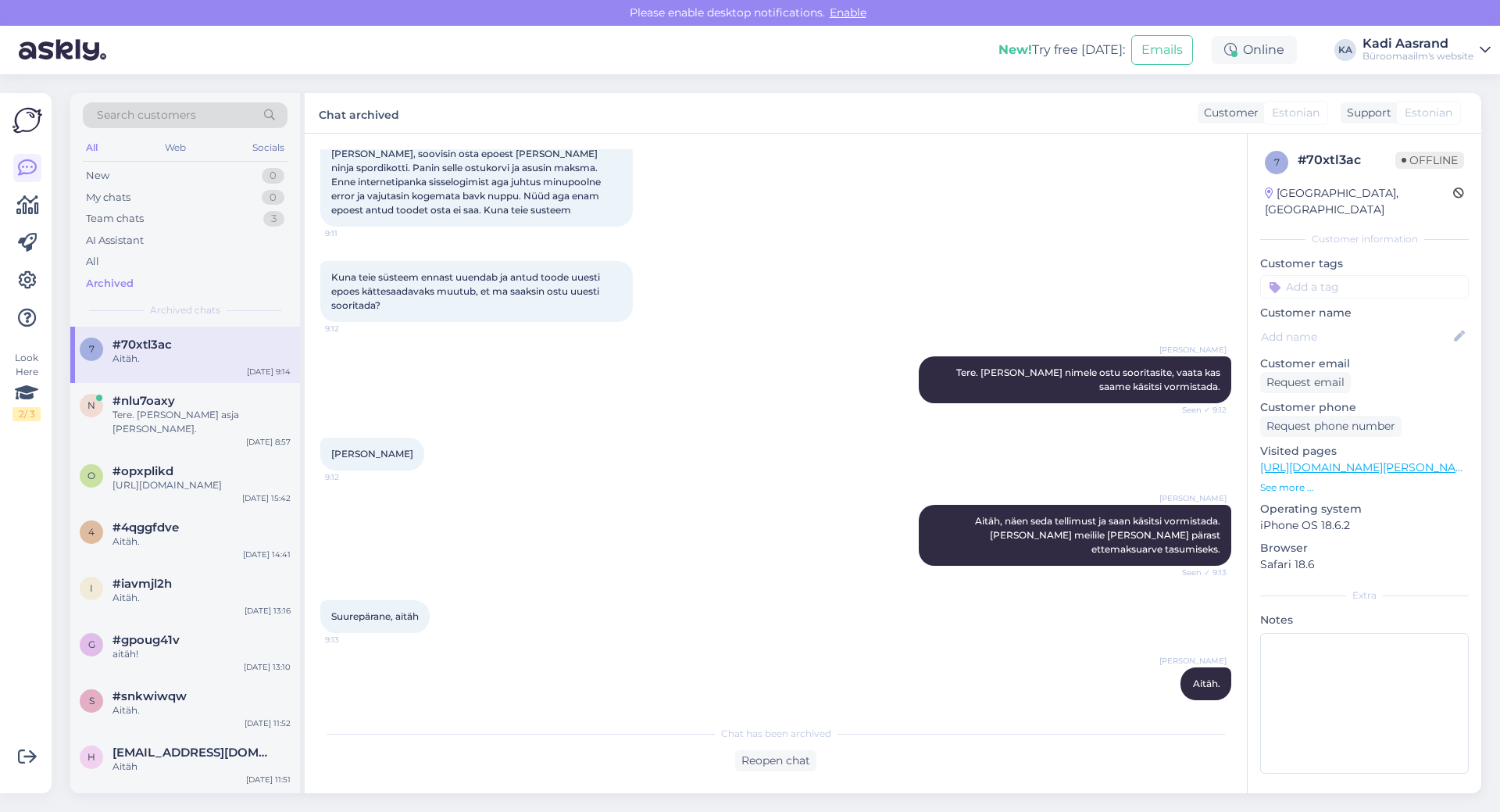
scroll to position [16, 0]
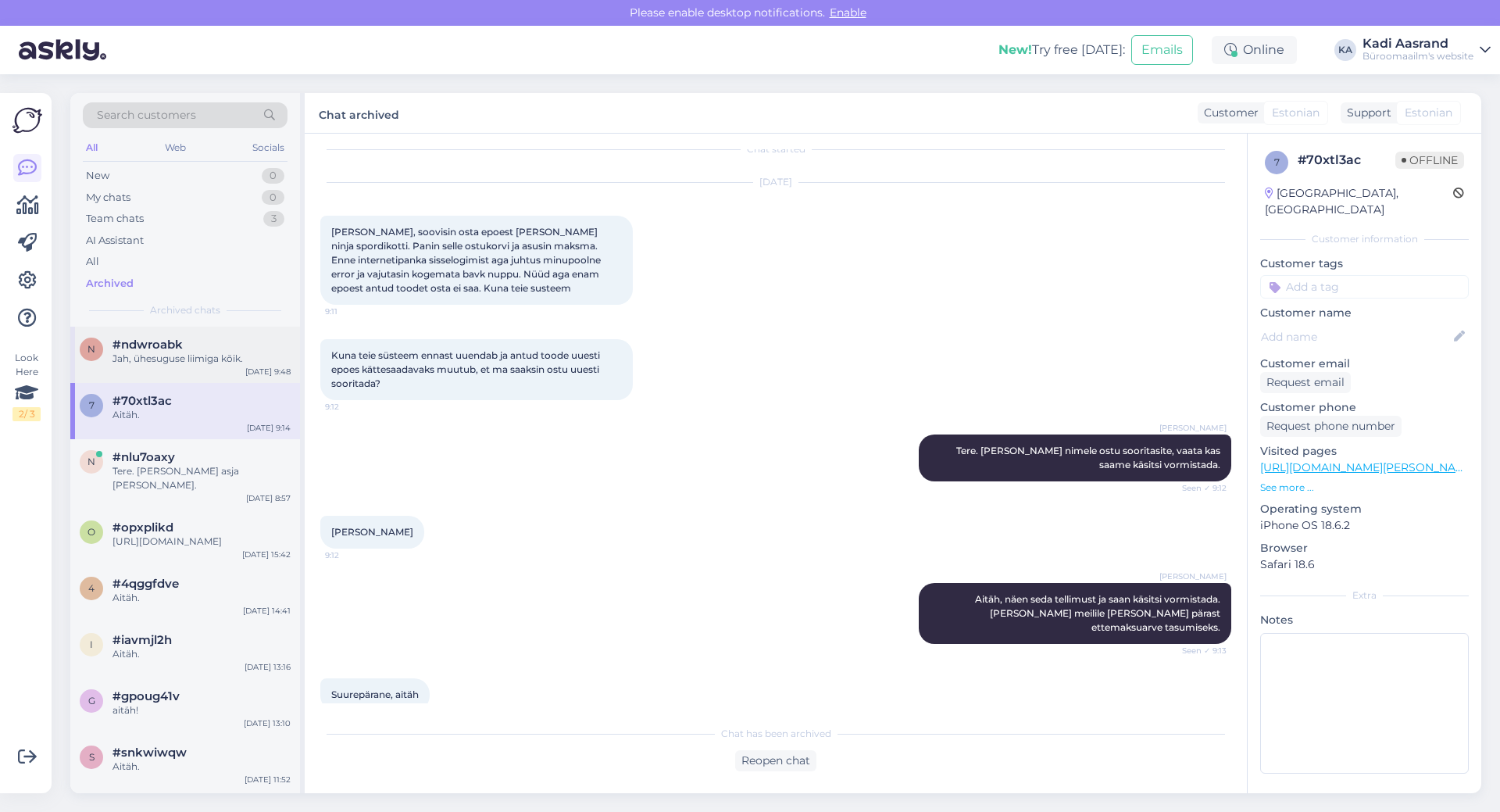
click at [170, 361] on div "Jah, ühesuguse liimiga kõik." at bounding box center [202, 359] width 178 height 14
